Goal: Task Accomplishment & Management: Use online tool/utility

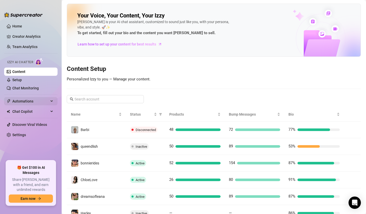
click at [53, 99] on div "Automations" at bounding box center [30, 101] width 53 height 8
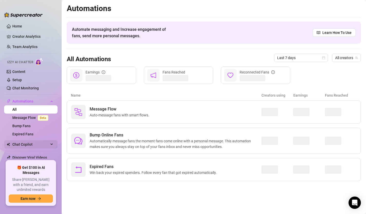
scroll to position [11, 0]
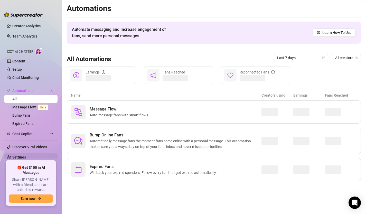
click at [26, 156] on link "Settings" at bounding box center [19, 157] width 14 height 4
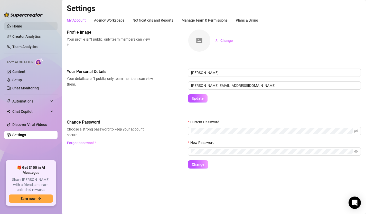
click at [22, 27] on link "Home" at bounding box center [17, 26] width 10 height 4
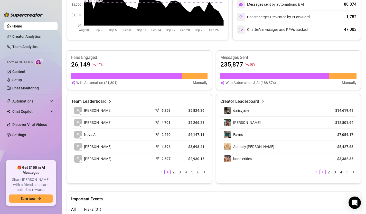
scroll to position [165, 0]
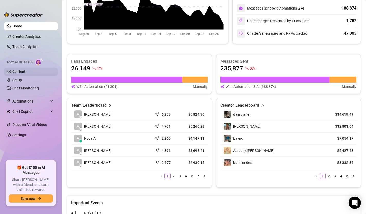
click at [20, 74] on link "Content" at bounding box center [18, 72] width 13 height 4
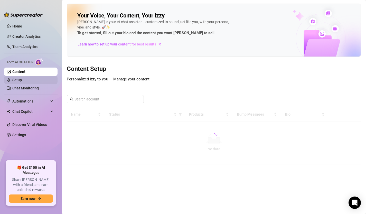
click at [20, 81] on link "Setup" at bounding box center [17, 80] width 10 height 4
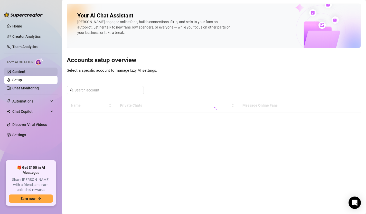
click at [22, 73] on link "Content" at bounding box center [18, 72] width 13 height 4
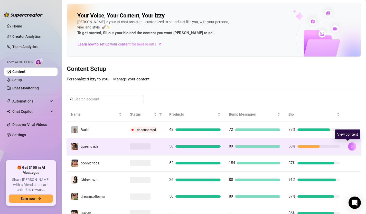
click at [351, 146] on icon "right" at bounding box center [352, 146] width 2 height 3
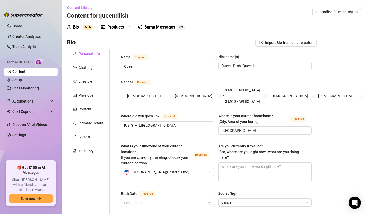
radio input "true"
type input "[DATE]"
click at [114, 29] on div "Products" at bounding box center [115, 27] width 16 height 6
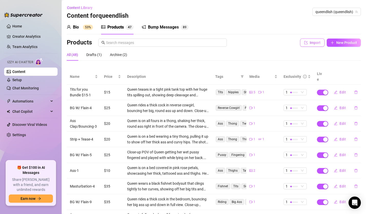
click at [314, 43] on span "Import" at bounding box center [315, 43] width 11 height 4
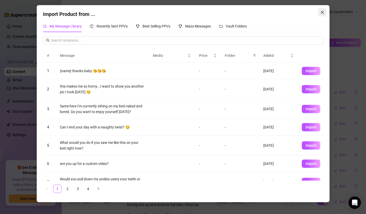
click at [323, 14] on icon "close" at bounding box center [322, 12] width 4 height 4
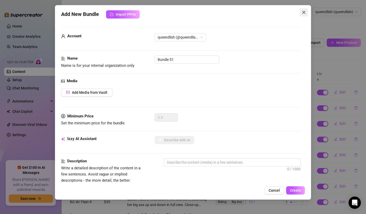
click at [305, 12] on icon "close" at bounding box center [304, 12] width 4 height 4
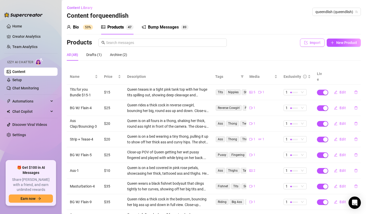
click at [306, 40] on button "Import" at bounding box center [312, 43] width 25 height 8
type textarea "Type your message here..."
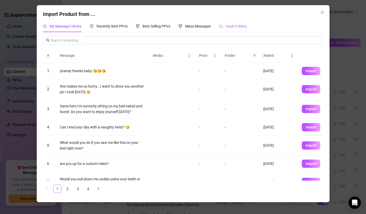
click at [232, 25] on span "Vault Folders" at bounding box center [236, 26] width 21 height 4
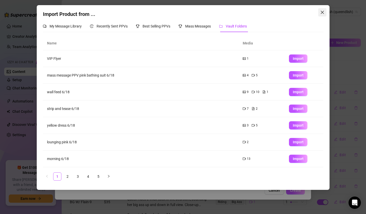
click at [321, 14] on button "Close" at bounding box center [322, 12] width 8 height 8
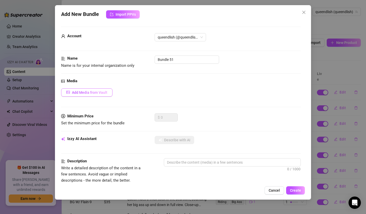
click at [98, 93] on span "Add Media from Vault" at bounding box center [89, 92] width 35 height 4
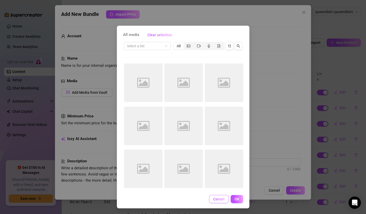
click at [216, 201] on span "Cancel" at bounding box center [218, 199] width 11 height 4
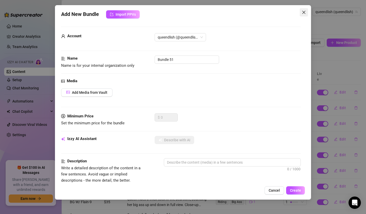
click at [303, 9] on button "Close" at bounding box center [304, 12] width 8 height 8
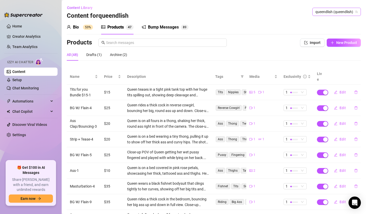
click at [330, 10] on span "queendlish (queendlish)" at bounding box center [336, 12] width 42 height 8
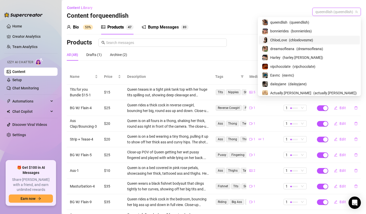
click at [313, 40] on div "ChloeLove ( chloelovesme )" at bounding box center [309, 40] width 95 height 6
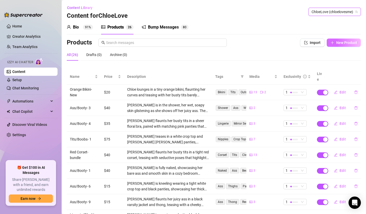
click at [344, 42] on span "New Product" at bounding box center [346, 43] width 21 height 4
type textarea "Type your message here..."
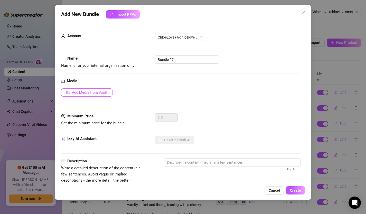
click at [96, 91] on span "Add Media from Vault" at bounding box center [89, 92] width 35 height 4
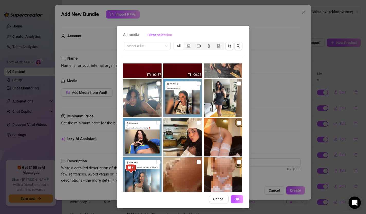
scroll to position [64, 0]
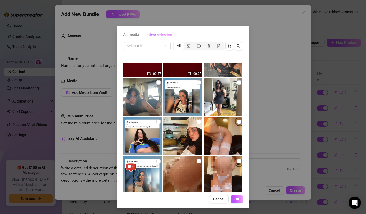
click at [239, 122] on input "checkbox" at bounding box center [239, 122] width 4 height 4
checkbox input "true"
click at [237, 199] on span "OK" at bounding box center [237, 199] width 5 height 4
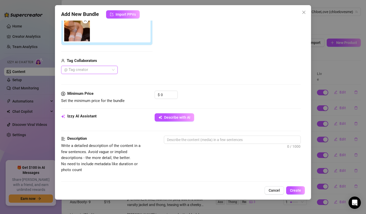
scroll to position [113, 0]
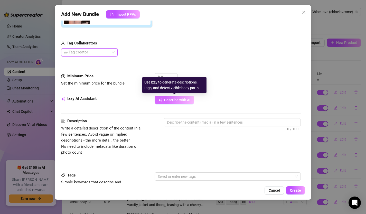
click at [180, 100] on span "Describe with AI" at bounding box center [177, 100] width 26 height 4
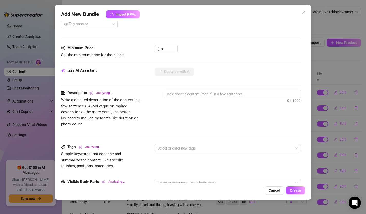
scroll to position [142, 0]
type textarea "[PERSON_NAME]"
type textarea "[PERSON_NAME] wears"
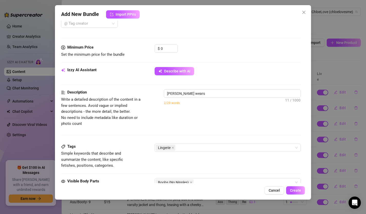
type textarea "[PERSON_NAME] wears sheer"
type textarea "[PERSON_NAME] wears sheer white"
type textarea "[PERSON_NAME] wears sheer white lace"
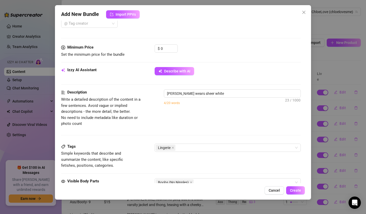
type textarea "[PERSON_NAME] wears sheer white lace"
type textarea "[PERSON_NAME] wears sheer white lace lingerie"
type textarea "[PERSON_NAME] wears sheer white lace lingerie with"
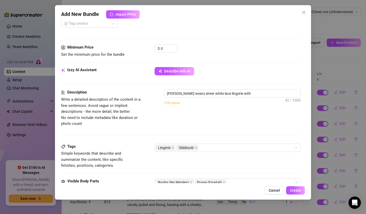
type textarea "[PERSON_NAME] wears sheer white lace lingerie with matching"
type textarea "[PERSON_NAME] wears sheer white lace lingerie with matching thigh-high"
type textarea "[PERSON_NAME] wears sheer white lace lingerie with matching thigh-high stocking…"
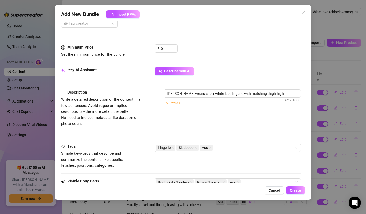
type textarea "[PERSON_NAME] wears sheer white lace lingerie with matching thigh-high stocking…"
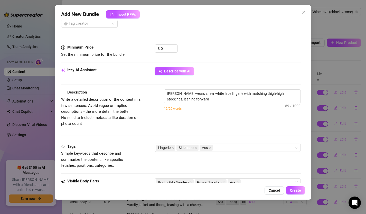
type textarea "[PERSON_NAME] wears sheer white lace lingerie with matching thigh-high stocking…"
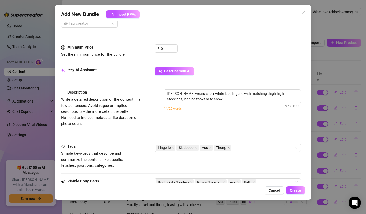
type textarea "[PERSON_NAME] wears sheer white lace lingerie with matching thigh-high stocking…"
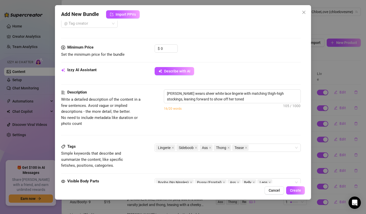
type textarea "[PERSON_NAME] wears sheer white lace lingerie with matching thigh-high stocking…"
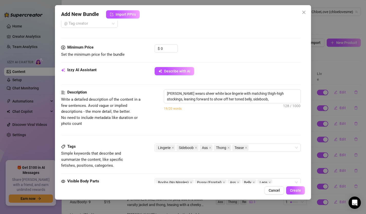
type textarea "[PERSON_NAME] wears sheer white lace lingerie with matching thigh-high stocking…"
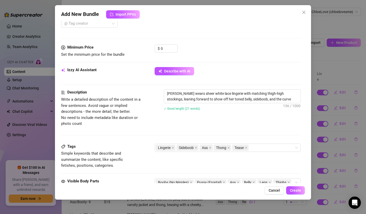
type textarea "[PERSON_NAME] wears sheer white lace lingerie with matching thigh-high stocking…"
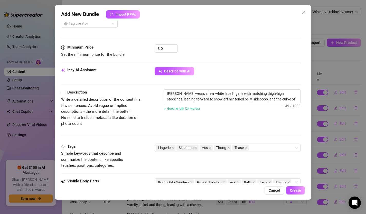
type textarea "[PERSON_NAME] wears sheer white lace lingerie with matching thigh-high stocking…"
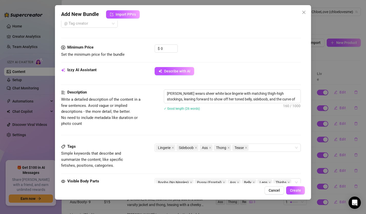
type textarea "[PERSON_NAME] wears sheer white lace lingerie with matching thigh-high stocking…"
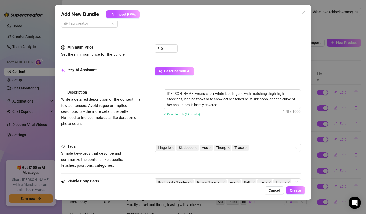
type textarea "[PERSON_NAME] wears sheer white lace lingerie with matching thigh-high stocking…"
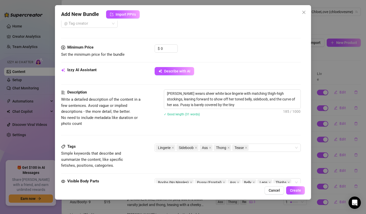
type textarea "[PERSON_NAME] wears sheer white lace lingerie with matching thigh-high stocking…"
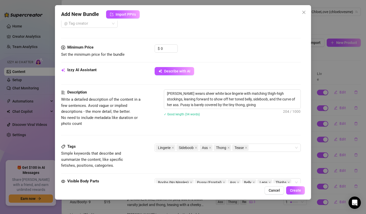
type textarea "[PERSON_NAME] wears sheer white lace lingerie with matching thigh-high stocking…"
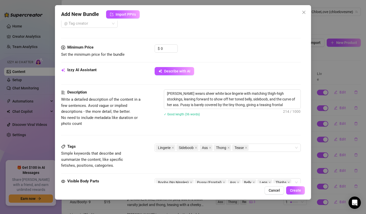
type textarea "[PERSON_NAME] wears sheer white lace lingerie with matching thigh-high stocking…"
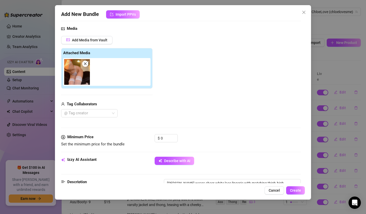
scroll to position [0, 0]
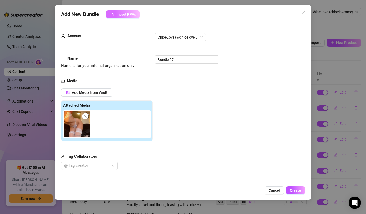
click at [128, 13] on span "Import PPVs" at bounding box center [126, 14] width 20 height 4
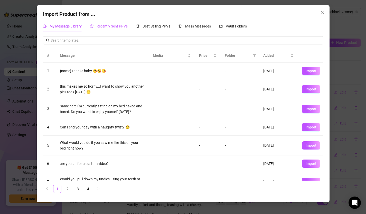
click at [123, 26] on span "Recently Sent PPVs" at bounding box center [112, 26] width 31 height 4
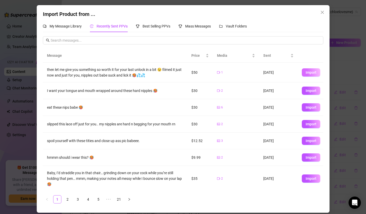
click at [314, 73] on span "Import" at bounding box center [311, 72] width 11 height 4
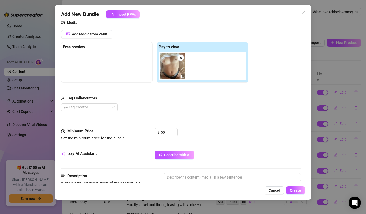
scroll to position [105, 0]
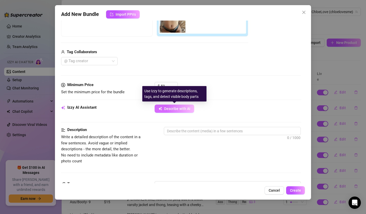
click at [175, 109] on span "Describe with AI" at bounding box center [177, 109] width 26 height 4
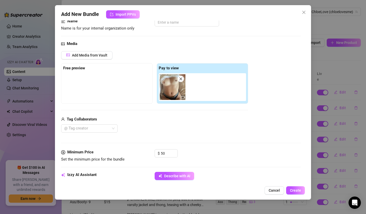
scroll to position [67, 0]
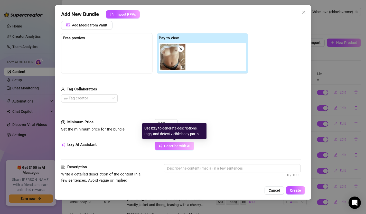
click at [172, 147] on span "Describe with AI" at bounding box center [177, 146] width 26 height 4
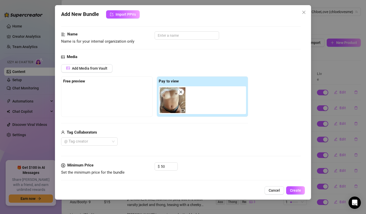
scroll to position [0, 0]
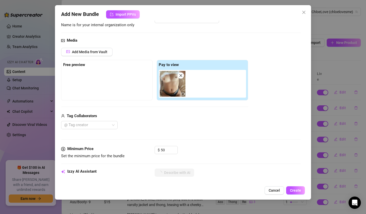
type textarea "[PERSON_NAME]"
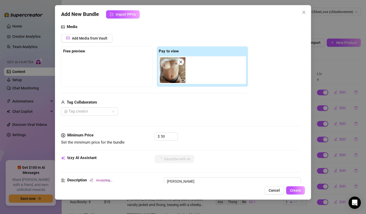
type textarea "[PERSON_NAME] teases"
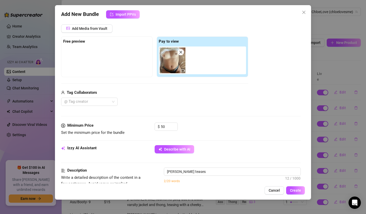
type textarea "[PERSON_NAME] teases in"
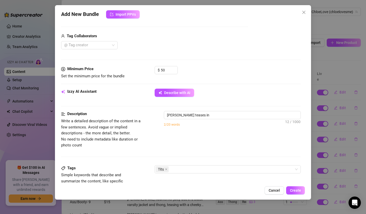
type textarea "[PERSON_NAME] teases in a"
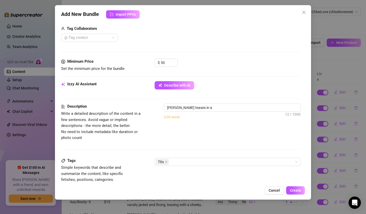
type textarea "[PERSON_NAME] teases in a white"
type textarea "[PERSON_NAME] teases in a white tank"
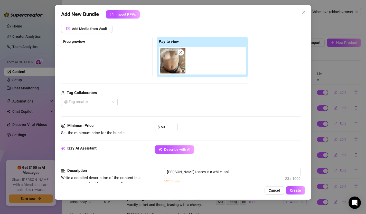
type textarea "[PERSON_NAME] teases in a white tank top"
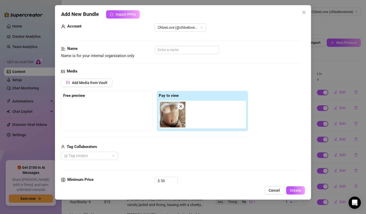
type textarea "[PERSON_NAME] teases in a white tank top and"
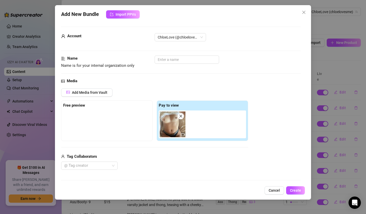
type textarea "[PERSON_NAME] teases in a white tank top and black"
type textarea "[PERSON_NAME] teases in a white tank top and [PERSON_NAME]"
type textarea "[PERSON_NAME] teases in a white tank top and [PERSON_NAME] [PERSON_NAME]"
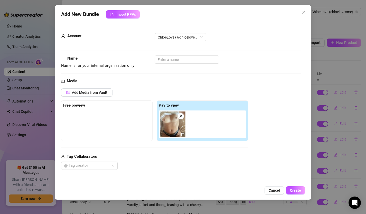
type textarea "[PERSON_NAME] teases in a white tank top and [PERSON_NAME] [PERSON_NAME]"
type textarea "[PERSON_NAME] teases in a white tank top and [PERSON_NAME] [PERSON_NAME] pantie…"
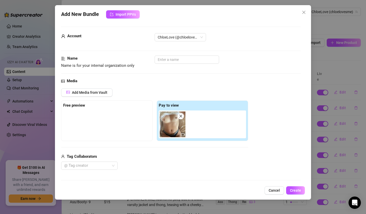
type textarea "[PERSON_NAME] teases in a white tank top and [PERSON_NAME] [PERSON_NAME] pantie…"
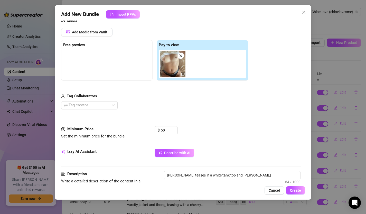
type textarea "[PERSON_NAME] teases in a white tank top and [PERSON_NAME] [PERSON_NAME] pantie…"
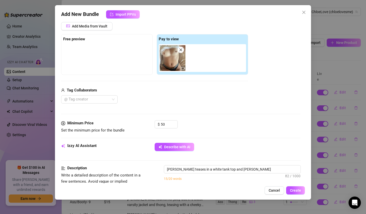
type textarea "[PERSON_NAME] teases in a white tank top and [PERSON_NAME] [PERSON_NAME] pantie…"
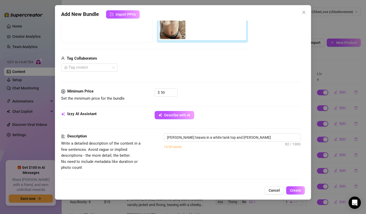
type textarea "[PERSON_NAME] teases in a white tank top and [PERSON_NAME] [PERSON_NAME] pantie…"
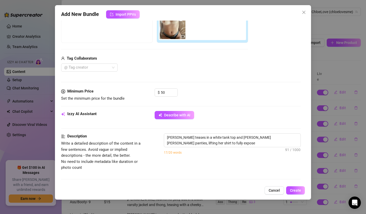
type textarea "[PERSON_NAME] teases in a white tank top and [PERSON_NAME] [PERSON_NAME] pantie…"
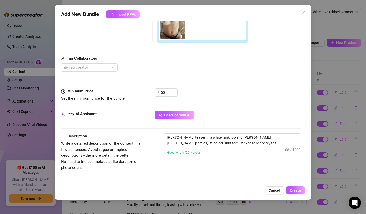
type textarea "[PERSON_NAME] teases in a white tank top and [PERSON_NAME] [PERSON_NAME] pantie…"
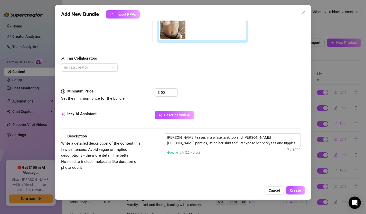
type textarea "[PERSON_NAME] teases in a white tank top and [PERSON_NAME] [PERSON_NAME] pantie…"
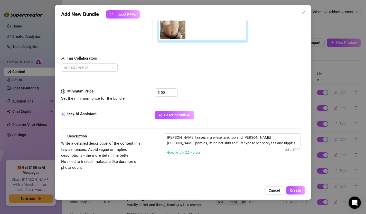
type textarea "[PERSON_NAME] teases in a white tank top and [PERSON_NAME] [PERSON_NAME] pantie…"
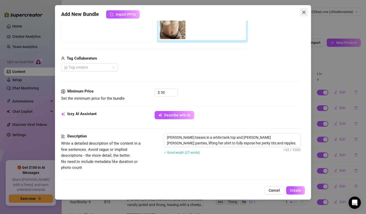
type textarea "[PERSON_NAME] teases in a white tank top and [PERSON_NAME] [PERSON_NAME] pantie…"
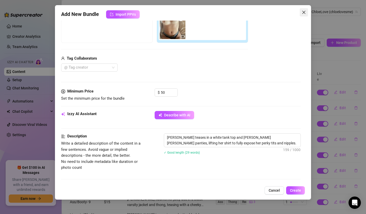
type textarea "[PERSON_NAME] teases in a white tank top and [PERSON_NAME] [PERSON_NAME] pantie…"
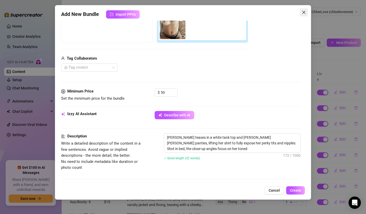
type textarea "[PERSON_NAME] teases in a white tank top and [PERSON_NAME] [PERSON_NAME] pantie…"
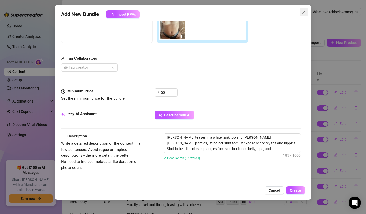
type textarea "[PERSON_NAME] teases in a white tank top and [PERSON_NAME] [PERSON_NAME] pantie…"
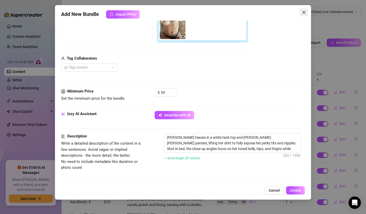
type textarea "[PERSON_NAME] teases in a white tank top and [PERSON_NAME] [PERSON_NAME] pantie…"
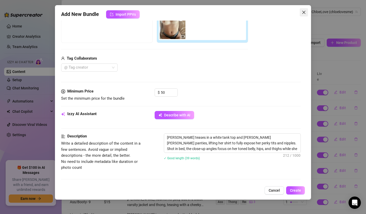
type textarea "[PERSON_NAME] teases in a white tank top and [PERSON_NAME] [PERSON_NAME] pantie…"
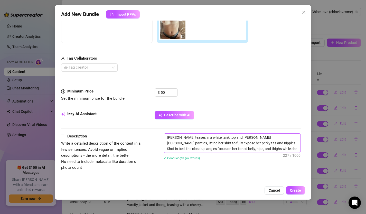
type textarea "[PERSON_NAME] teases in a white tank top and [PERSON_NAME] [PERSON_NAME] pantie…"
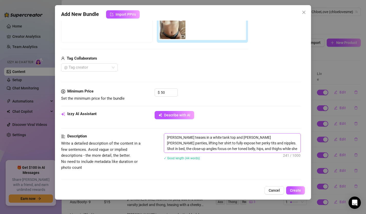
type textarea "[PERSON_NAME] teases in a white tank top and [PERSON_NAME] [PERSON_NAME] pantie…"
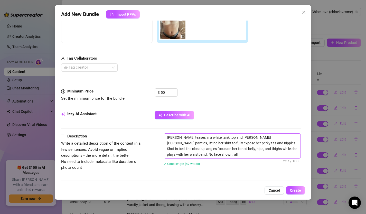
type textarea "[PERSON_NAME] teases in a white tank top and [PERSON_NAME] [PERSON_NAME] pantie…"
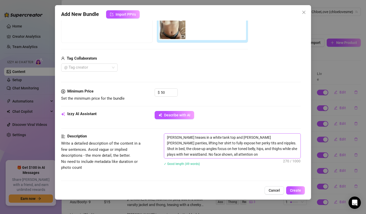
type textarea "[PERSON_NAME] teases in a white tank top and [PERSON_NAME] [PERSON_NAME] pantie…"
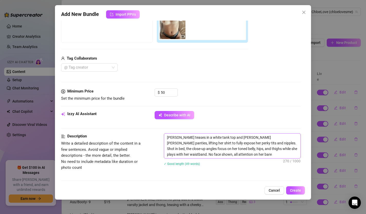
type textarea "[PERSON_NAME] teases in a white tank top and [PERSON_NAME] [PERSON_NAME] pantie…"
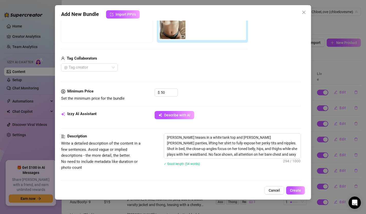
type textarea "[PERSON_NAME] teases in a white tank top and [PERSON_NAME] [PERSON_NAME] pantie…"
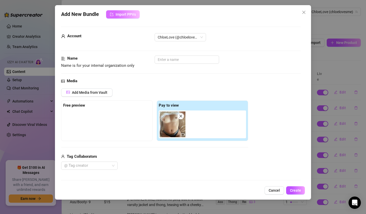
click at [126, 13] on span "Import PPVs" at bounding box center [126, 14] width 20 height 4
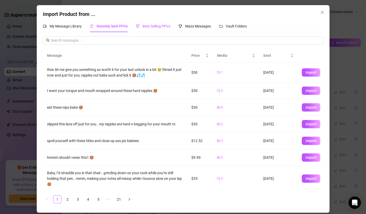
click at [156, 26] on span "Best Selling PPVs" at bounding box center [157, 26] width 28 height 4
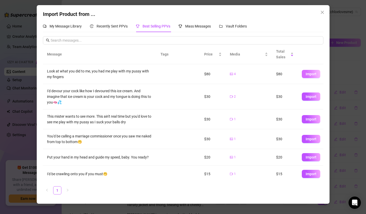
click at [309, 77] on button "Import" at bounding box center [311, 74] width 18 height 8
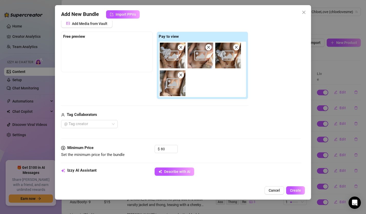
scroll to position [109, 0]
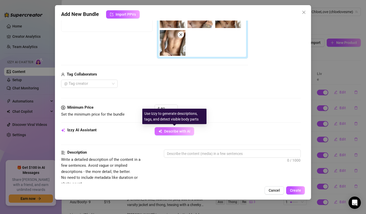
click at [171, 133] on span "Describe with AI" at bounding box center [177, 131] width 26 height 4
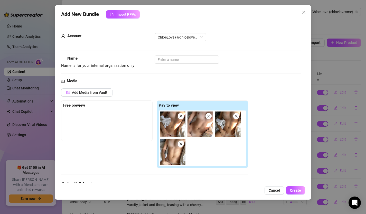
scroll to position [6, 0]
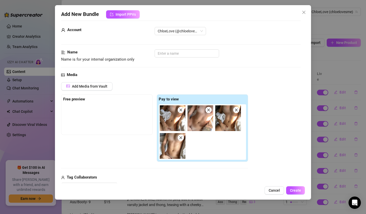
type textarea "[PERSON_NAME]"
type textarea "[PERSON_NAME] is"
type textarea "[PERSON_NAME] is fully"
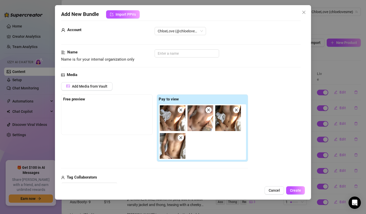
type textarea "[PERSON_NAME] is fully"
type textarea "[PERSON_NAME] is fully naked"
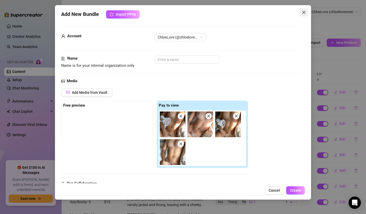
click at [306, 13] on icon "close" at bounding box center [304, 12] width 4 height 4
